Goal: Find specific page/section

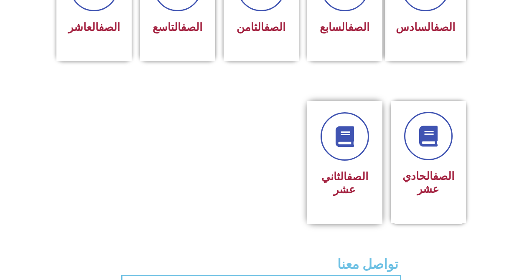
scroll to position [376, 0]
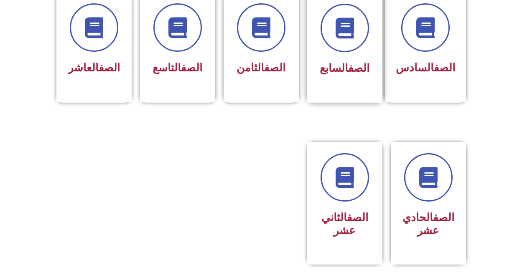
click at [371, 50] on div "الصف السابع" at bounding box center [344, 47] width 75 height 110
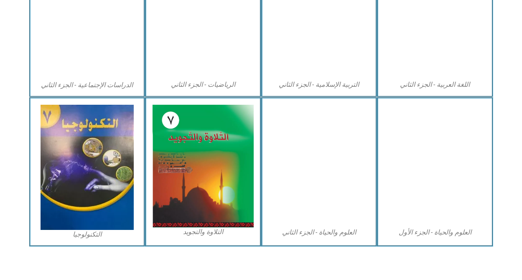
scroll to position [465, 0]
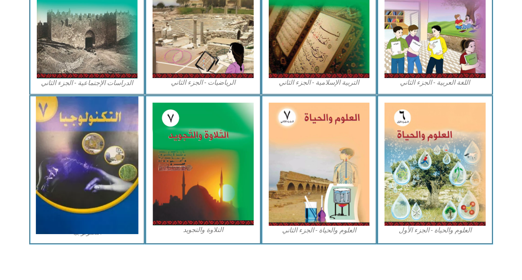
click at [80, 199] on img at bounding box center [87, 166] width 102 height 138
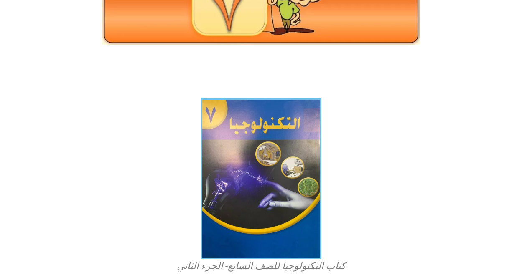
scroll to position [209, 0]
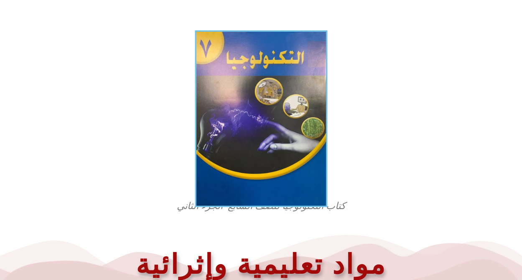
click at [247, 121] on img at bounding box center [261, 118] width 132 height 177
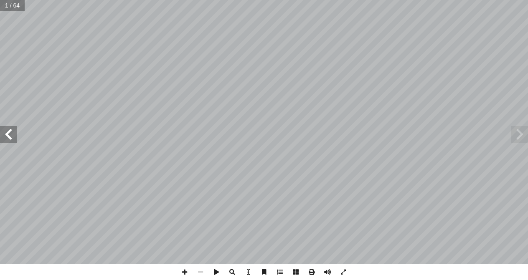
click at [12, 131] on span at bounding box center [8, 134] width 17 height 17
click at [12, 132] on span at bounding box center [8, 134] width 17 height 17
click at [12, 128] on span at bounding box center [8, 134] width 17 height 17
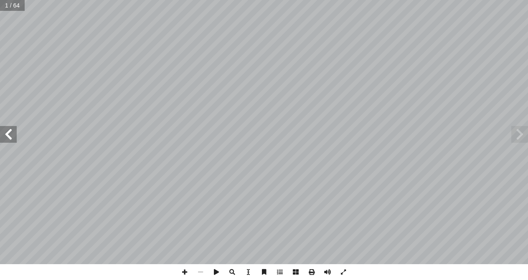
click at [12, 127] on span at bounding box center [8, 134] width 17 height 17
click at [4, 132] on span at bounding box center [8, 134] width 17 height 17
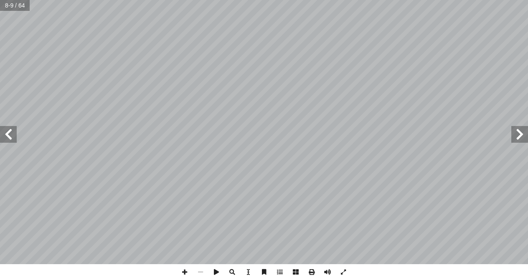
click at [4, 132] on span at bounding box center [8, 134] width 17 height 17
